Goal: Task Accomplishment & Management: Use online tool/utility

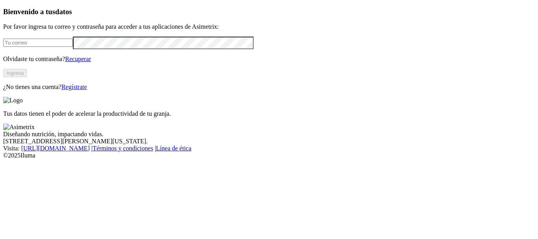
type input "[PERSON_NAME][EMAIL_ADDRESS][PERSON_NAME][DOMAIN_NAME]"
drag, startPoint x: 200, startPoint y: 135, endPoint x: 146, endPoint y: 119, distance: 55.9
click at [198, 91] on div "Bienvenido a tus datos Por favor ingresa tu correo y contraseña para acceder a …" at bounding box center [268, 48] width 531 height 83
click at [27, 77] on button "Ingresa" at bounding box center [15, 73] width 24 height 8
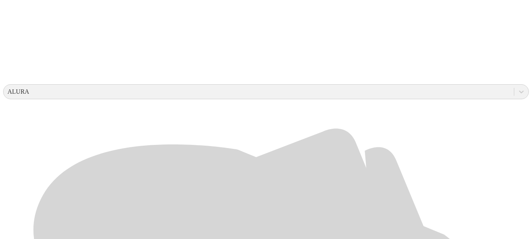
scroll to position [236, 0]
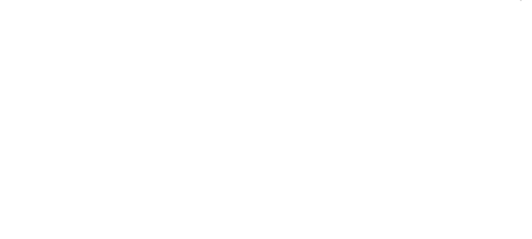
scroll to position [0, 0]
drag, startPoint x: 347, startPoint y: 45, endPoint x: 400, endPoint y: 53, distance: 53.3
